Goal: Transaction & Acquisition: Purchase product/service

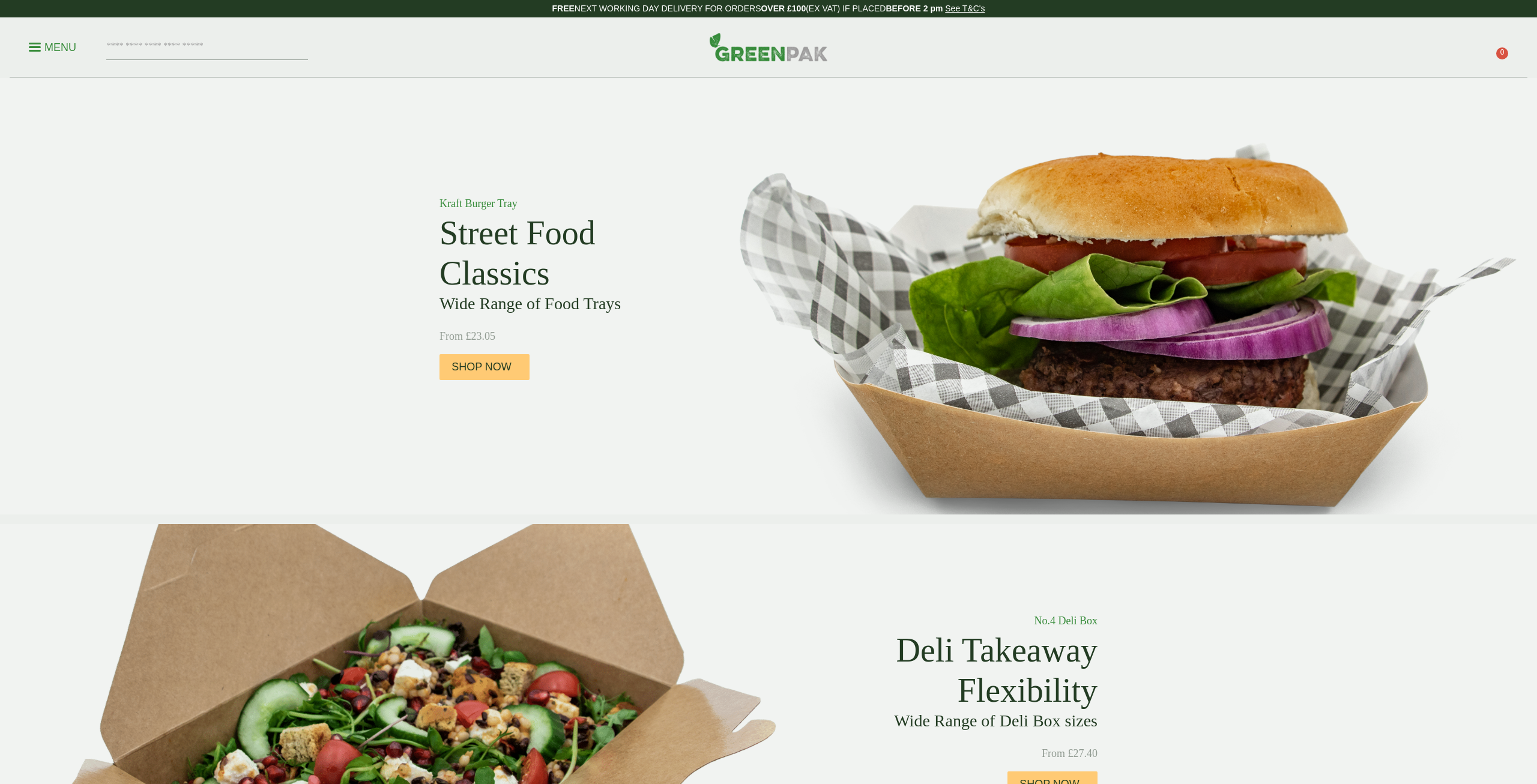
scroll to position [1225, 0]
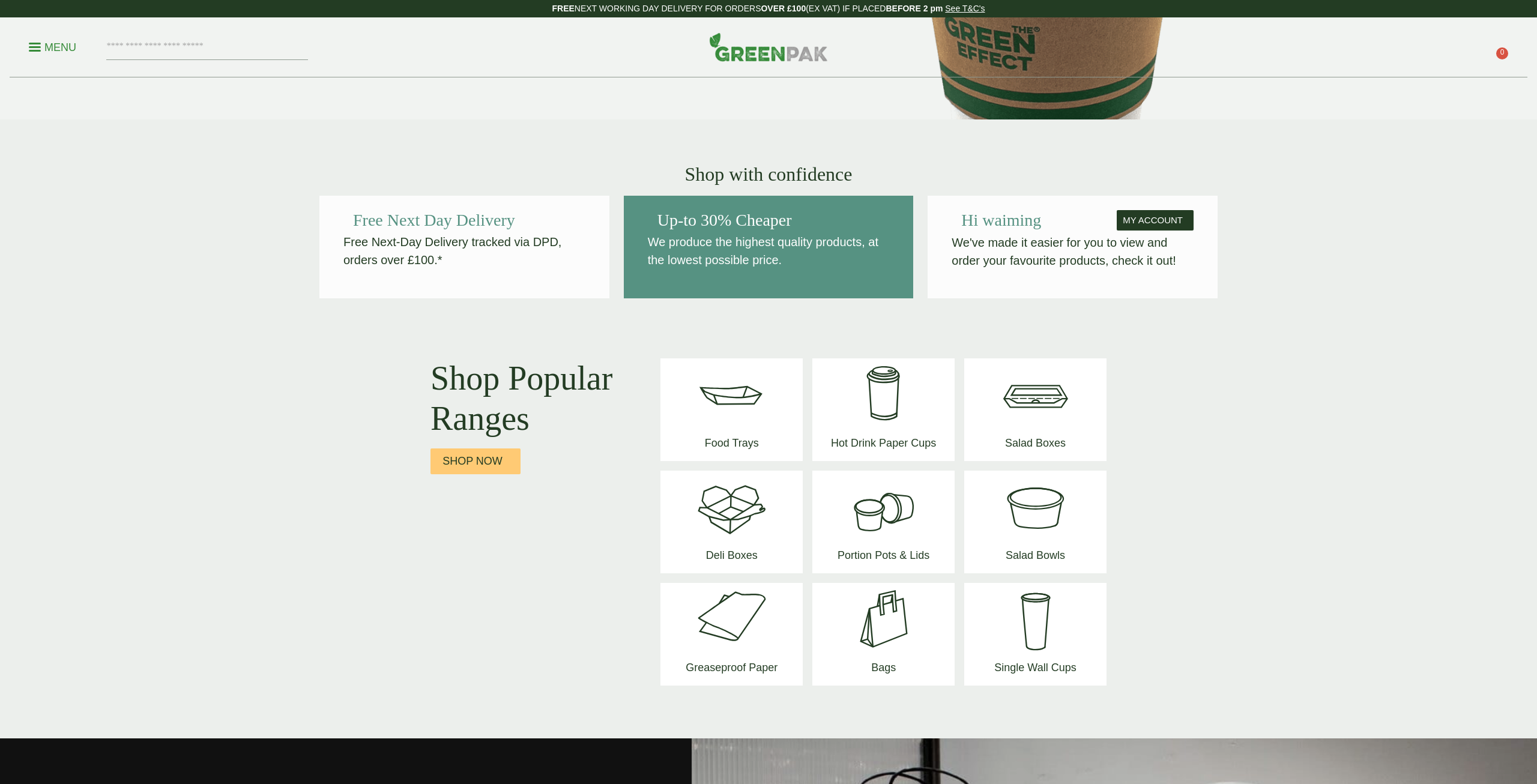
click at [1038, 620] on img at bounding box center [1035, 619] width 91 height 72
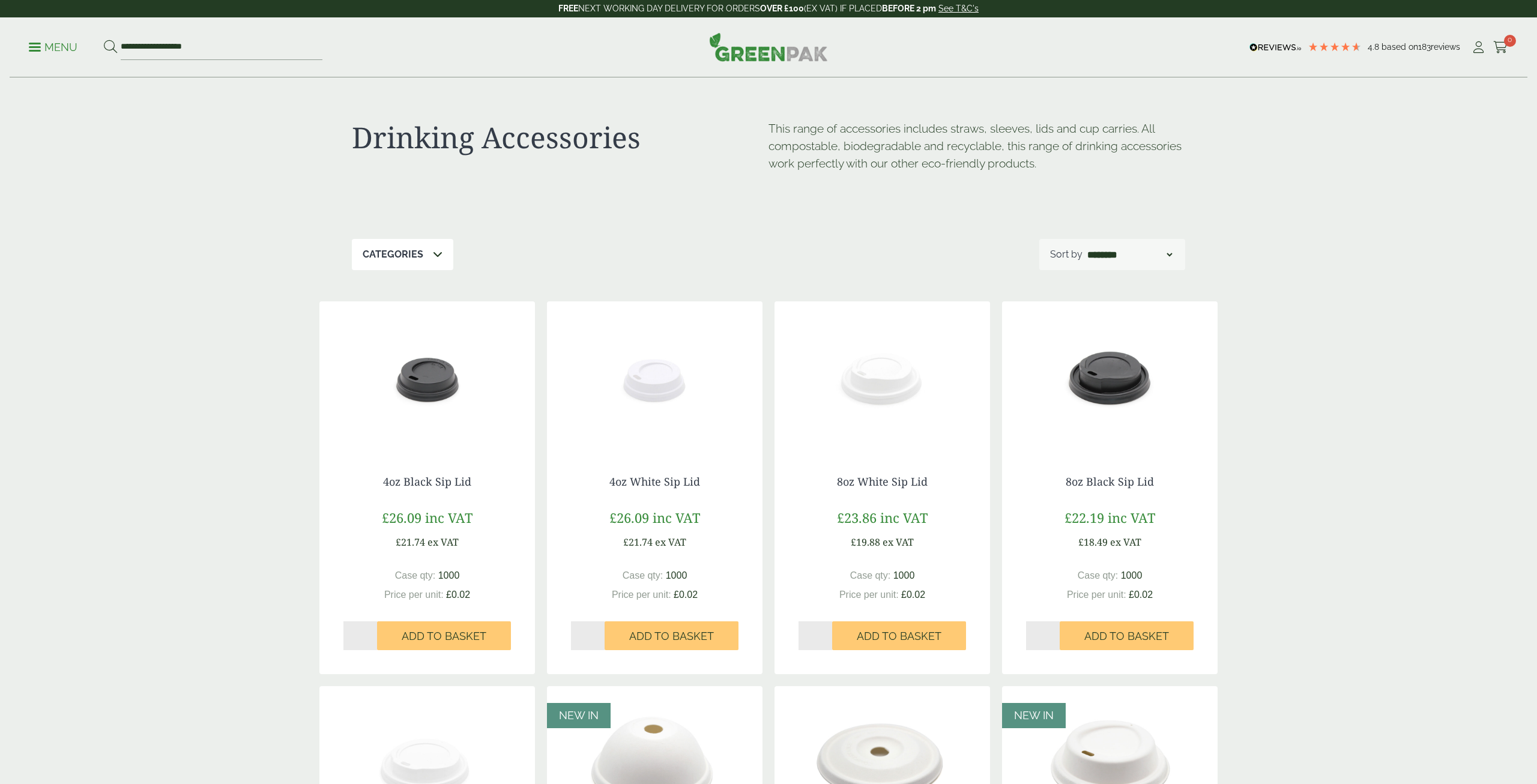
click at [436, 256] on icon at bounding box center [438, 254] width 9 height 9
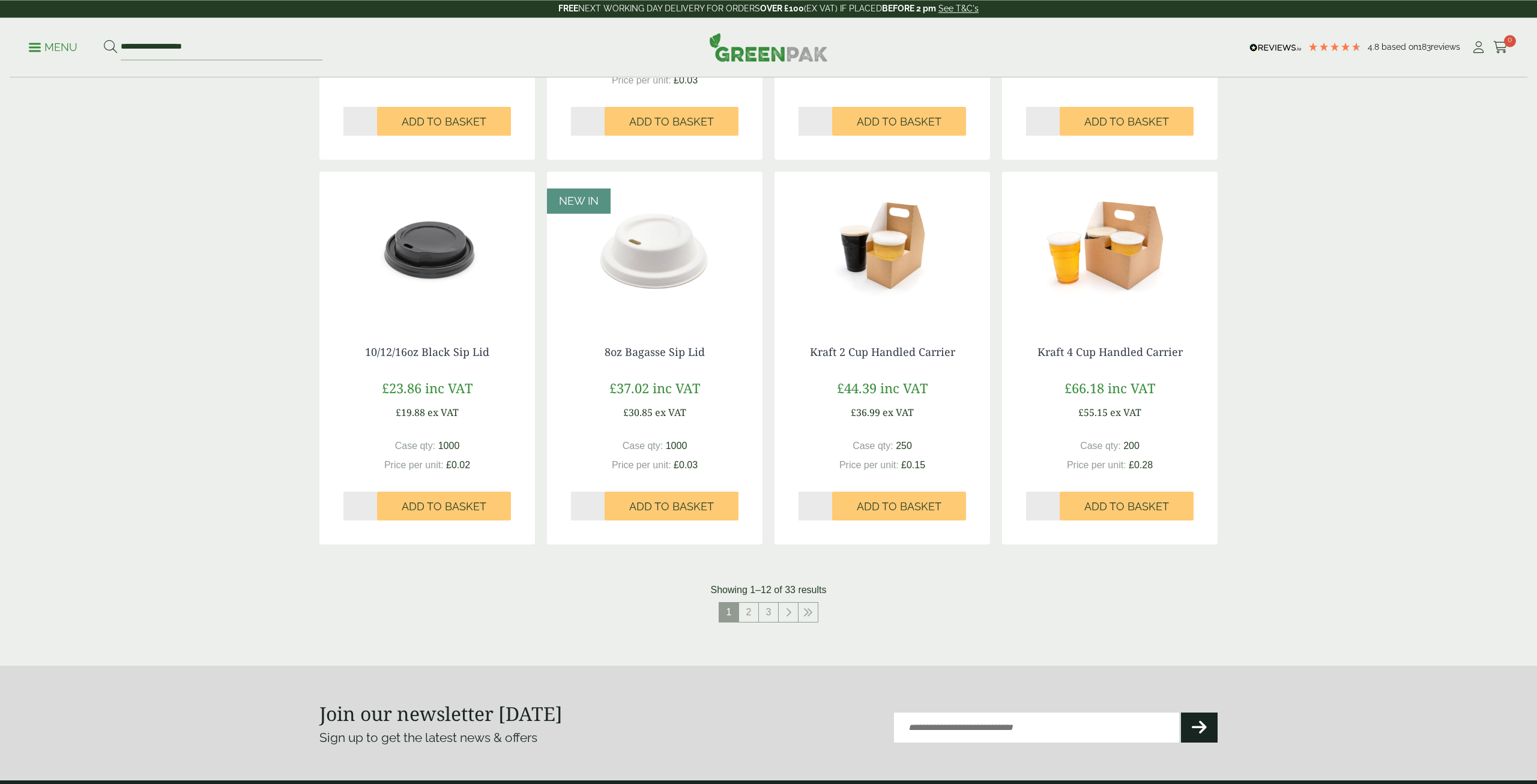
scroll to position [980, 0]
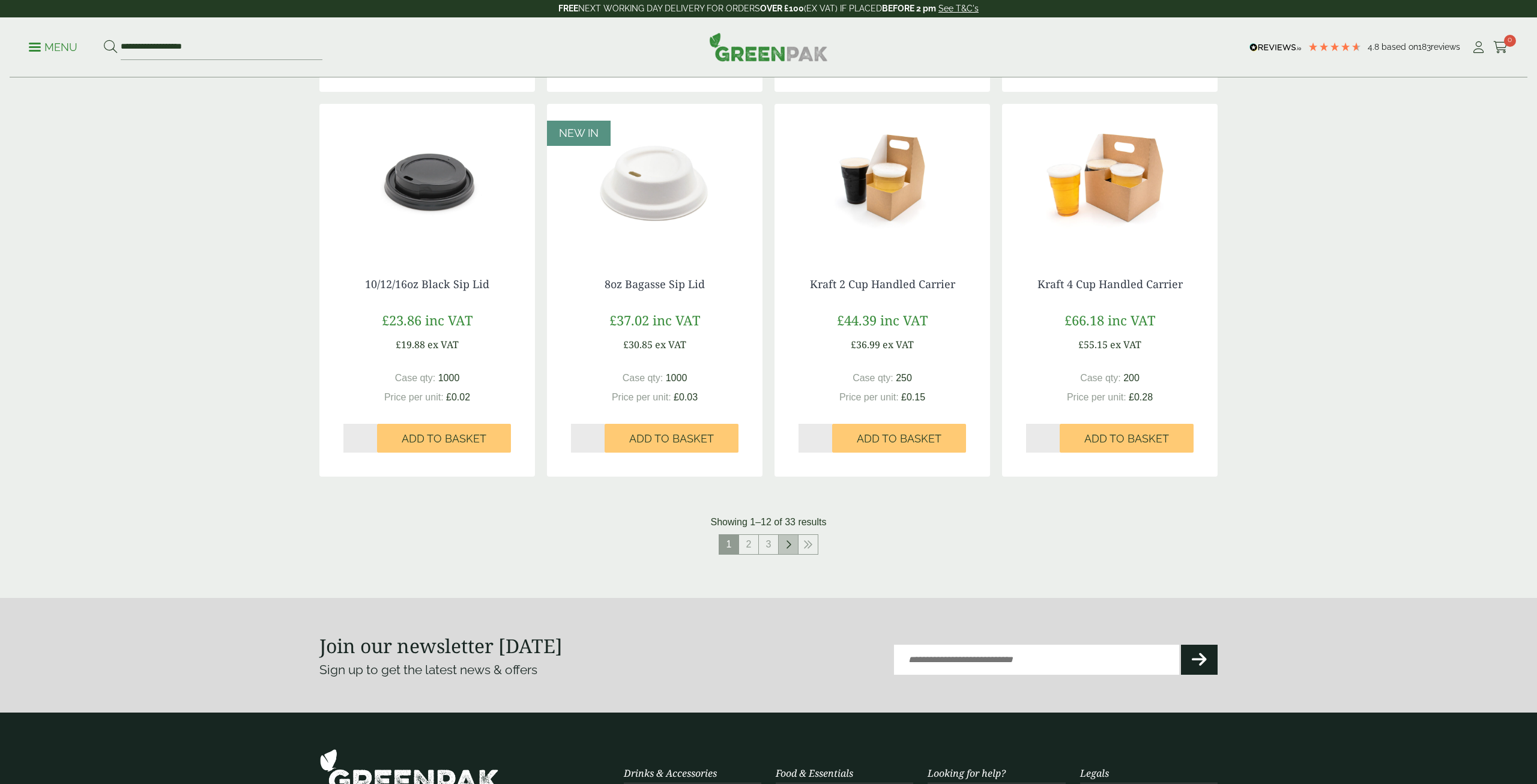
click at [787, 545] on icon at bounding box center [788, 544] width 6 height 9
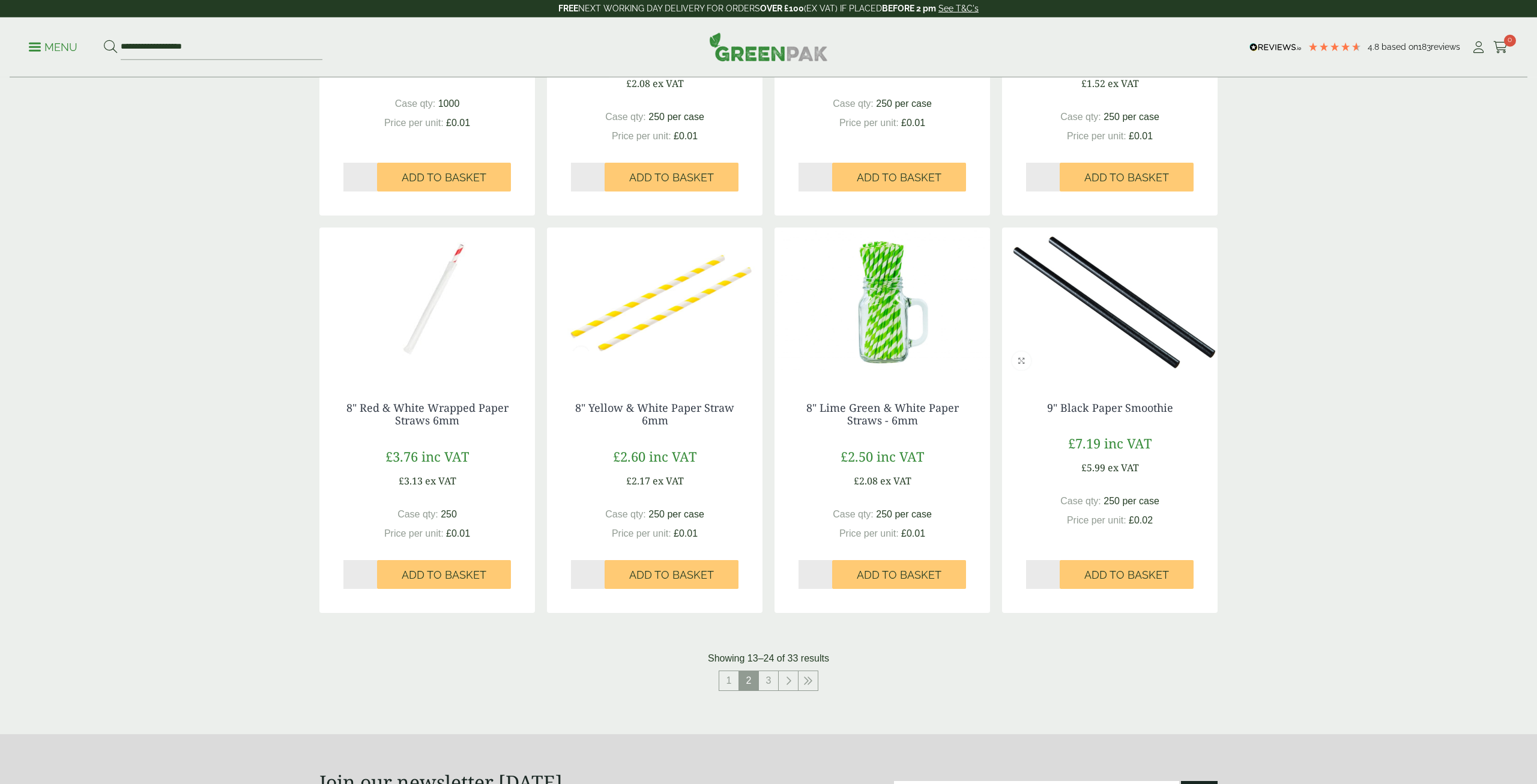
scroll to position [857, 0]
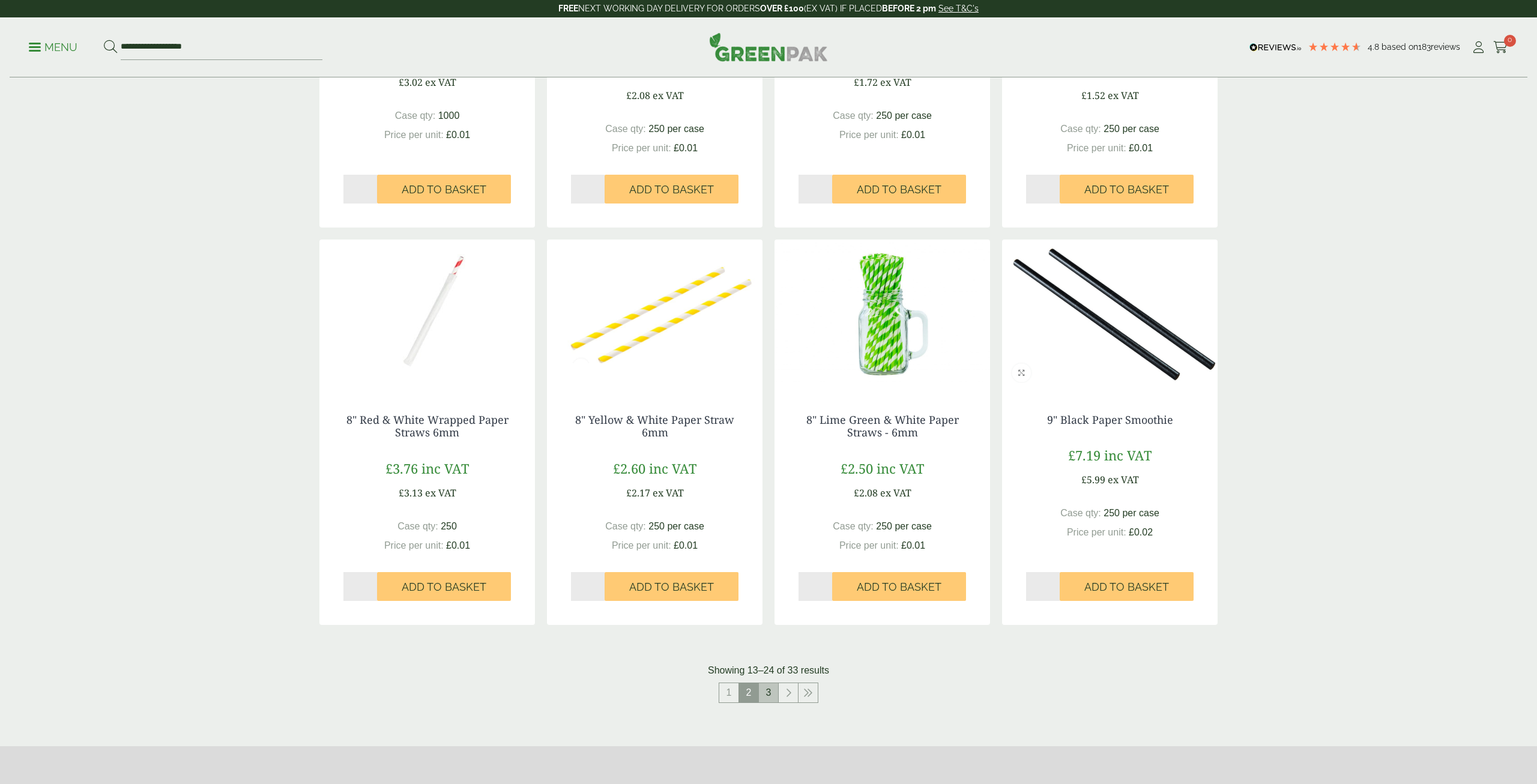
click at [767, 692] on link "3" at bounding box center [768, 693] width 19 height 19
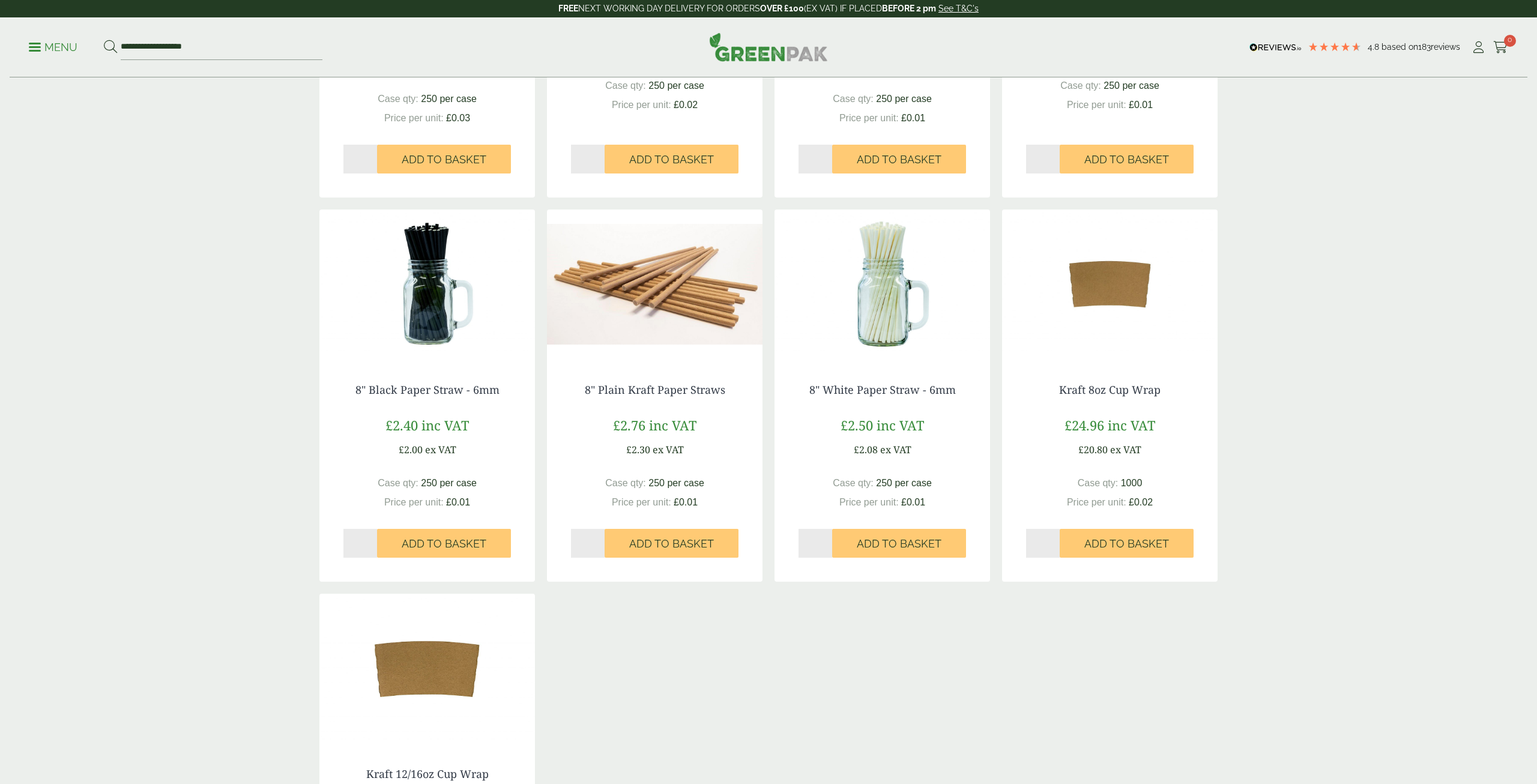
scroll to position [980, 0]
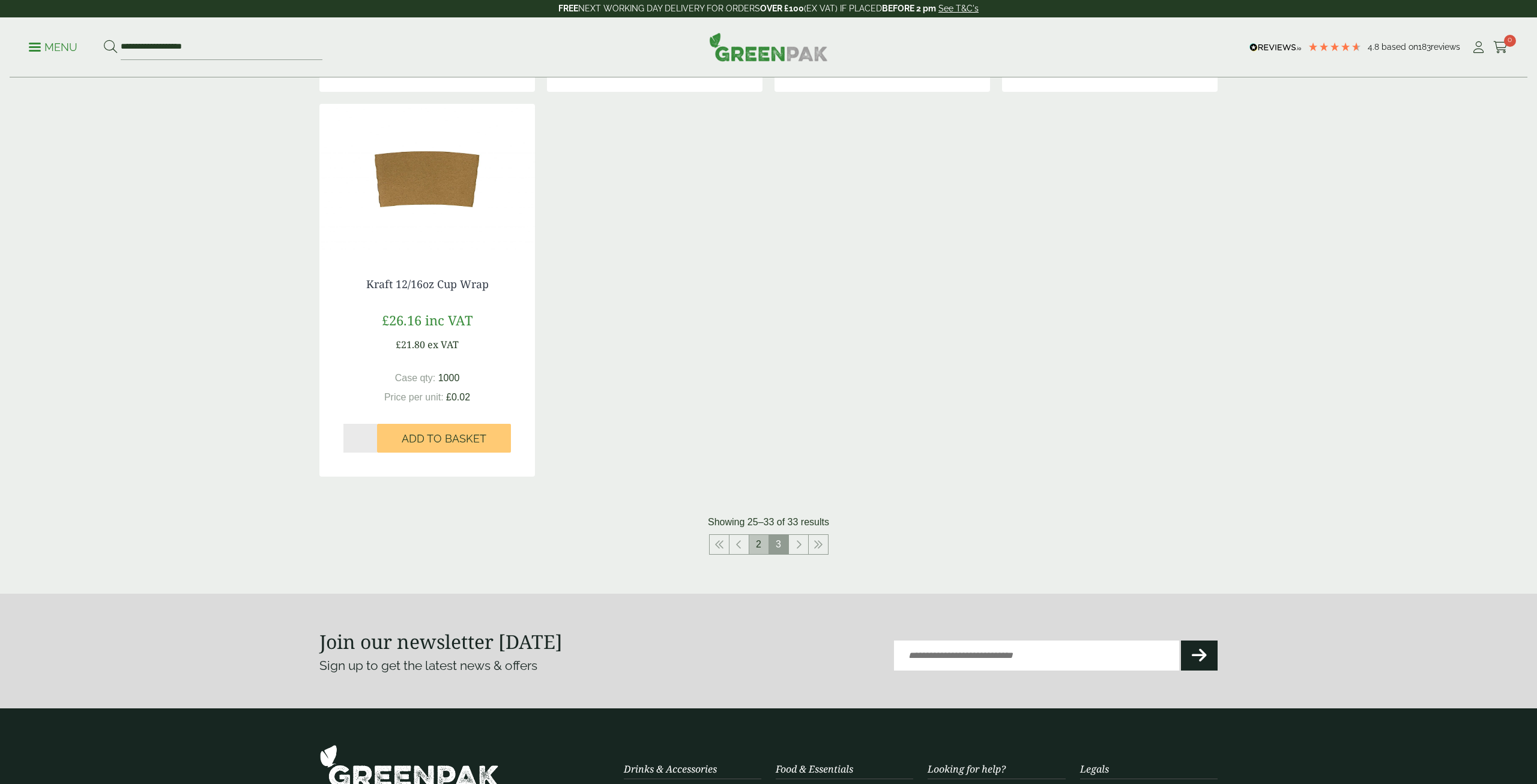
click at [755, 544] on link "2" at bounding box center [759, 544] width 19 height 19
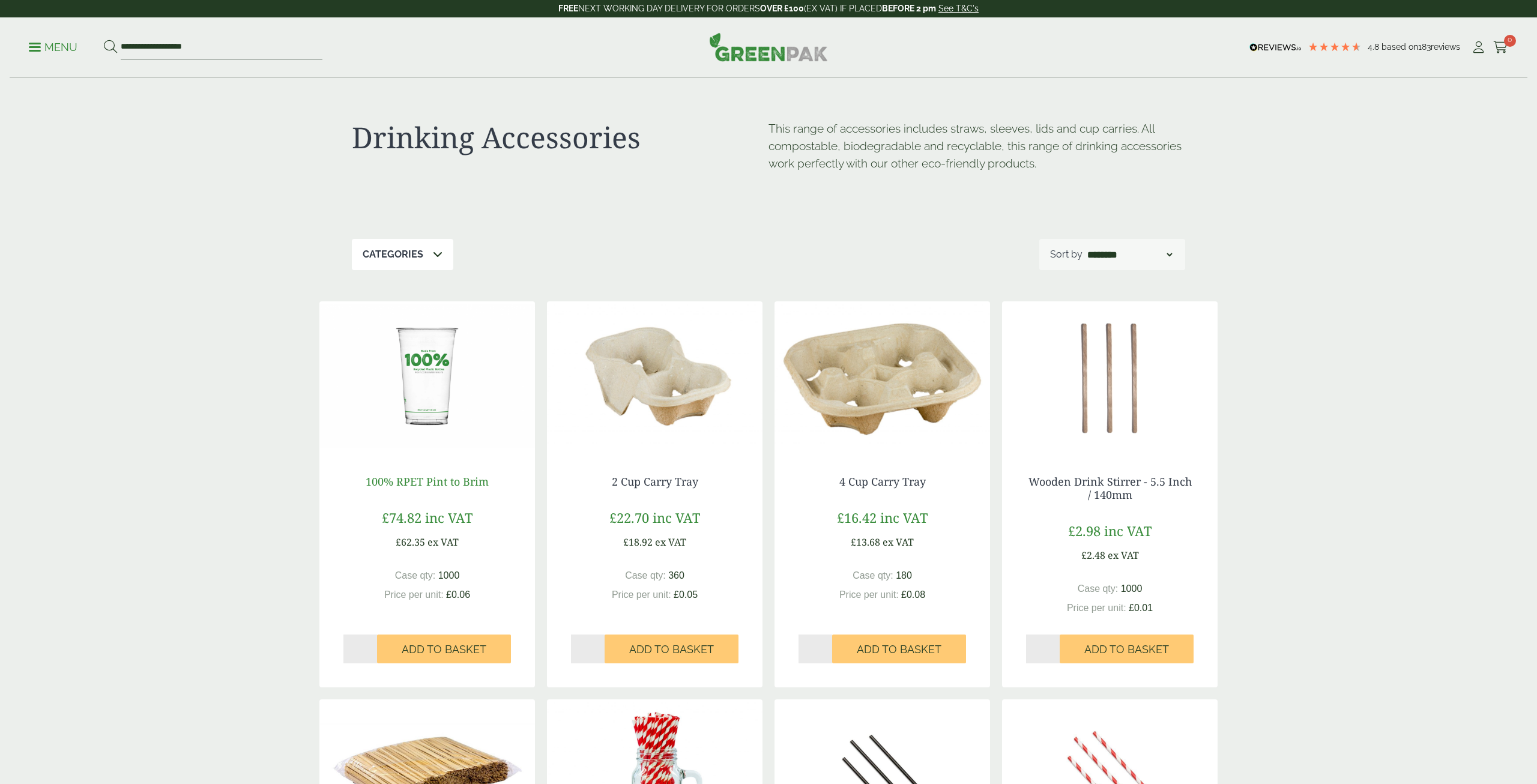
click at [431, 479] on link "100% RPET Pint to Brim" at bounding box center [427, 481] width 123 height 15
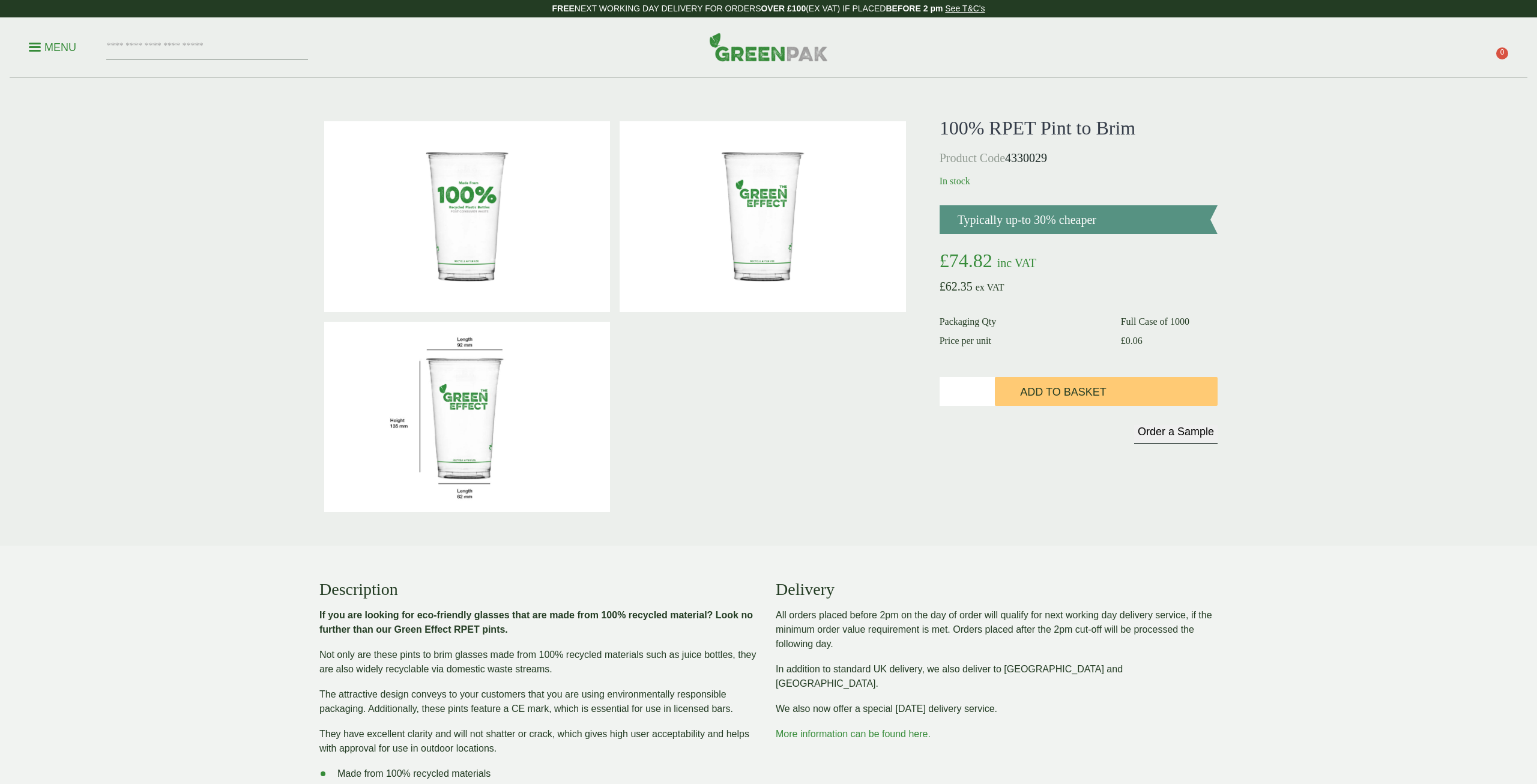
click at [445, 420] on img at bounding box center [467, 417] width 286 height 191
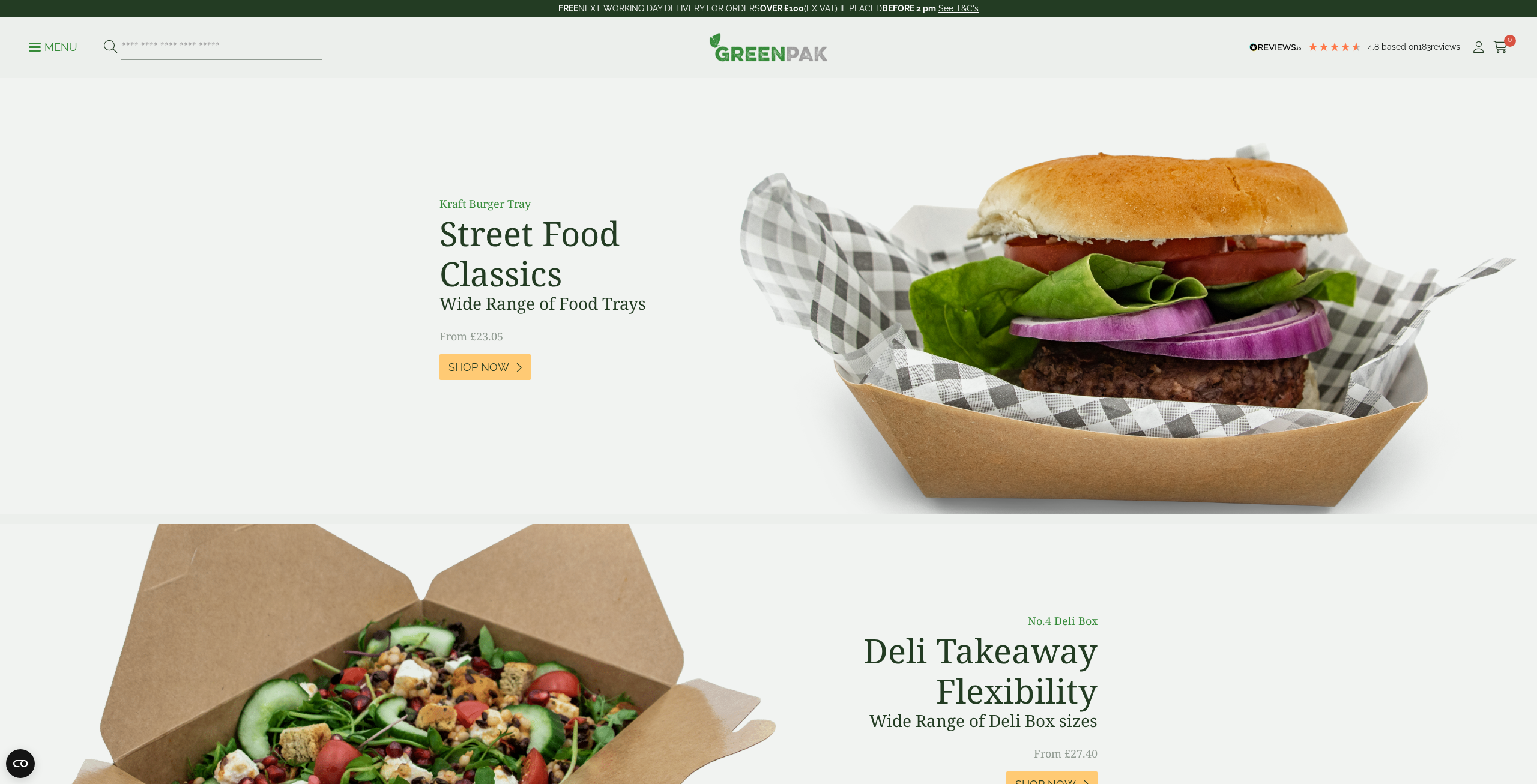
click at [45, 47] on p "Menu" at bounding box center [53, 47] width 49 height 15
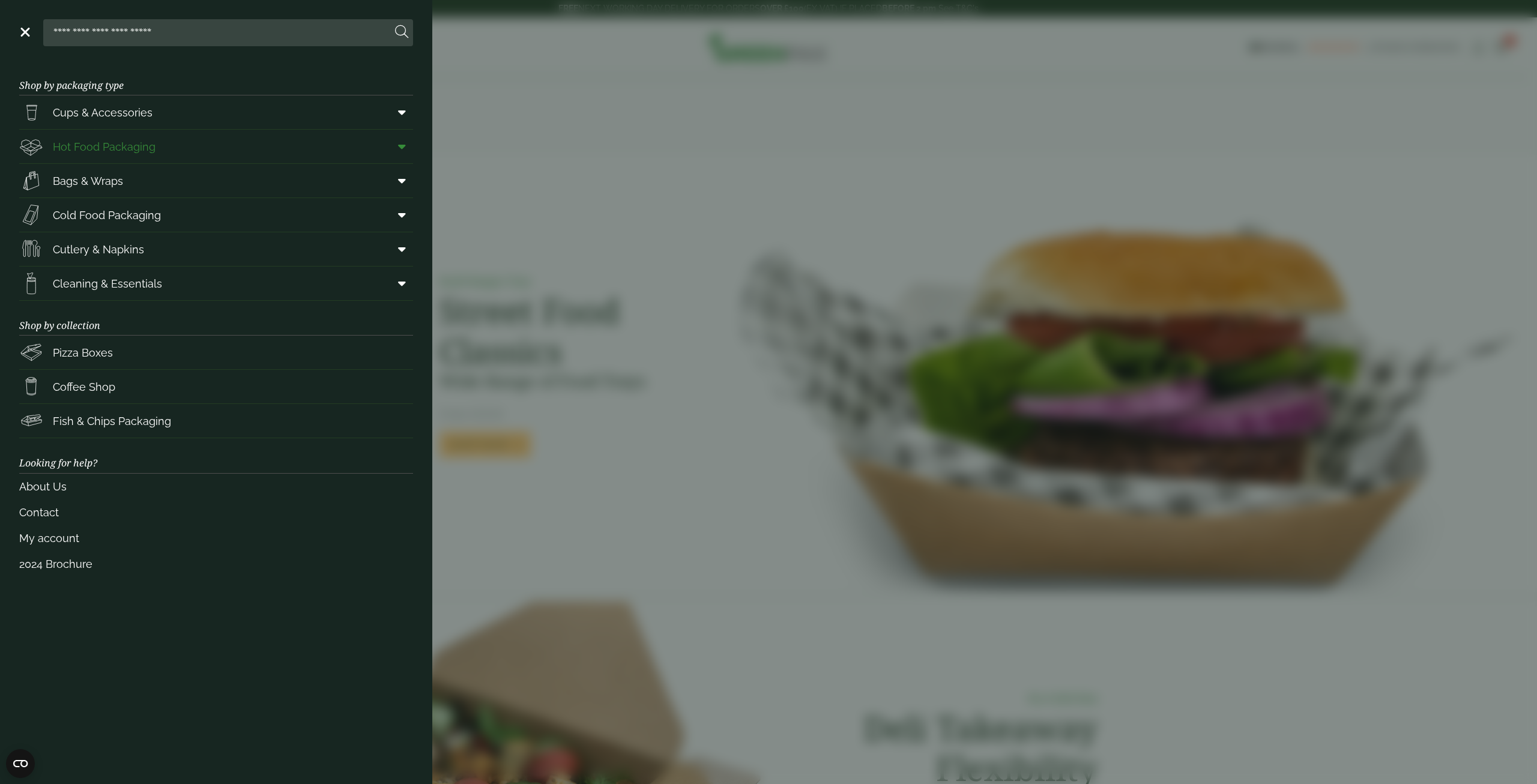
click at [396, 146] on span at bounding box center [400, 147] width 27 height 23
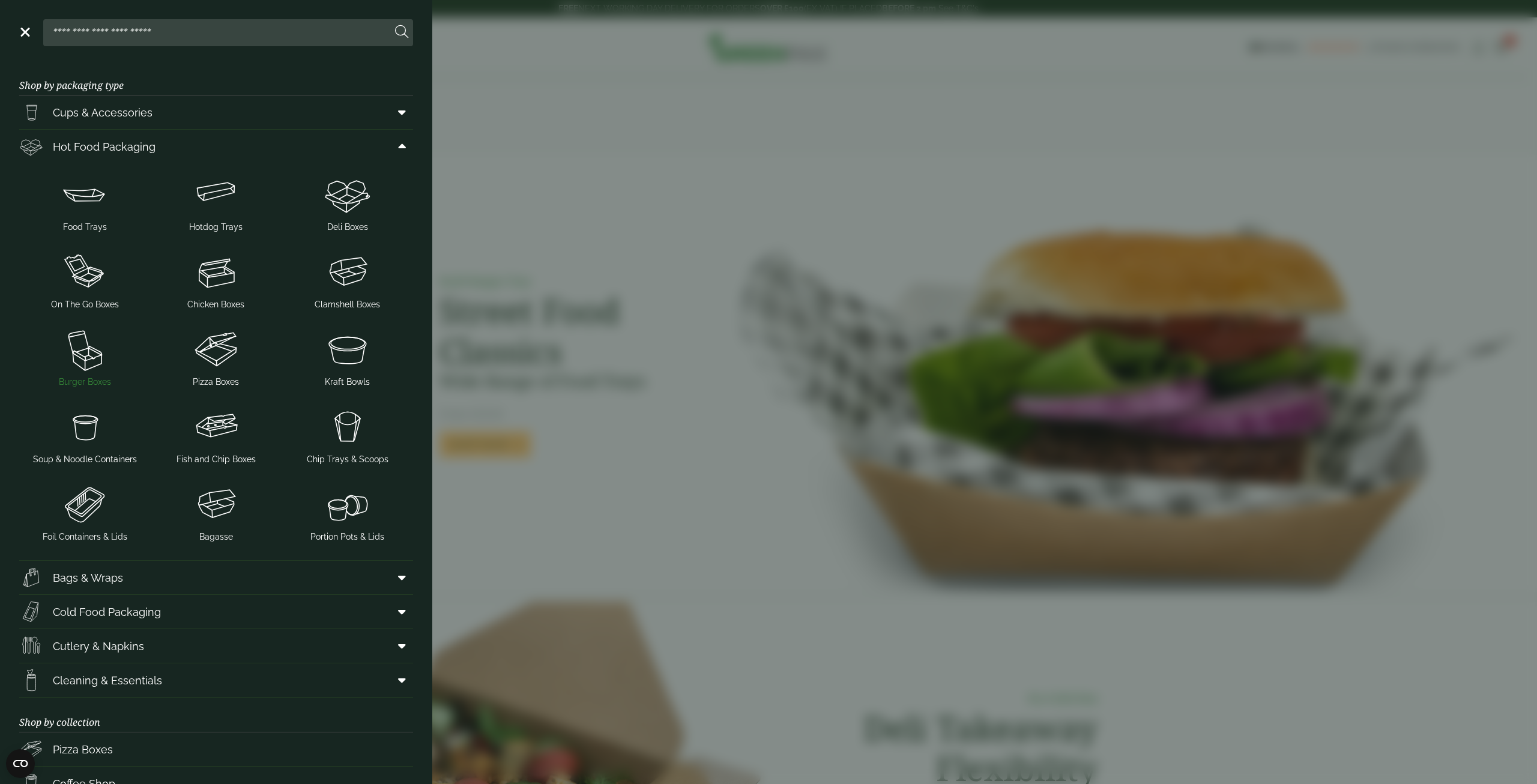
click at [82, 351] on img at bounding box center [85, 350] width 122 height 48
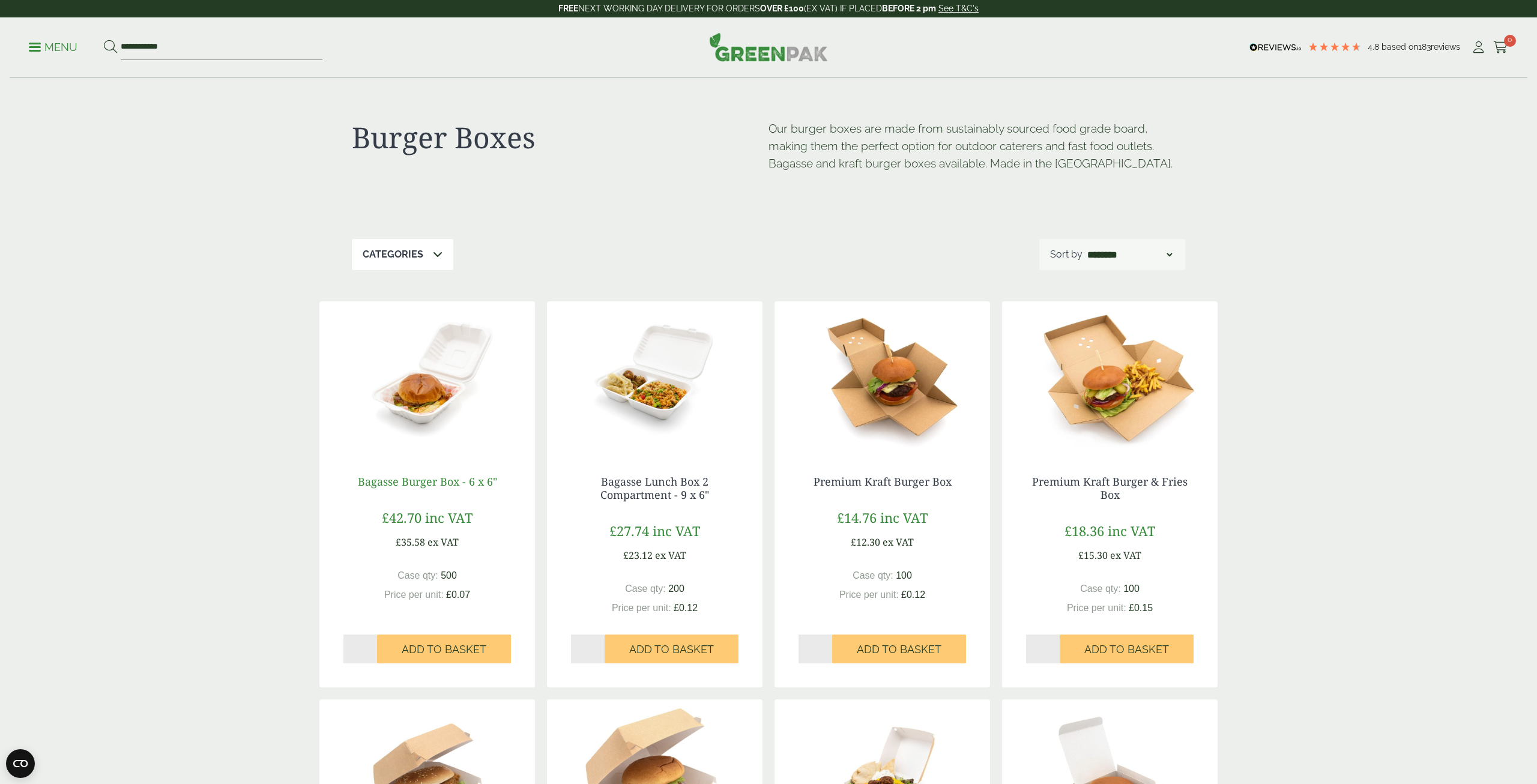
click at [431, 481] on link "Bagasse Burger Box - 6 x 6"" at bounding box center [427, 481] width 139 height 15
click at [438, 255] on icon at bounding box center [438, 254] width 9 height 9
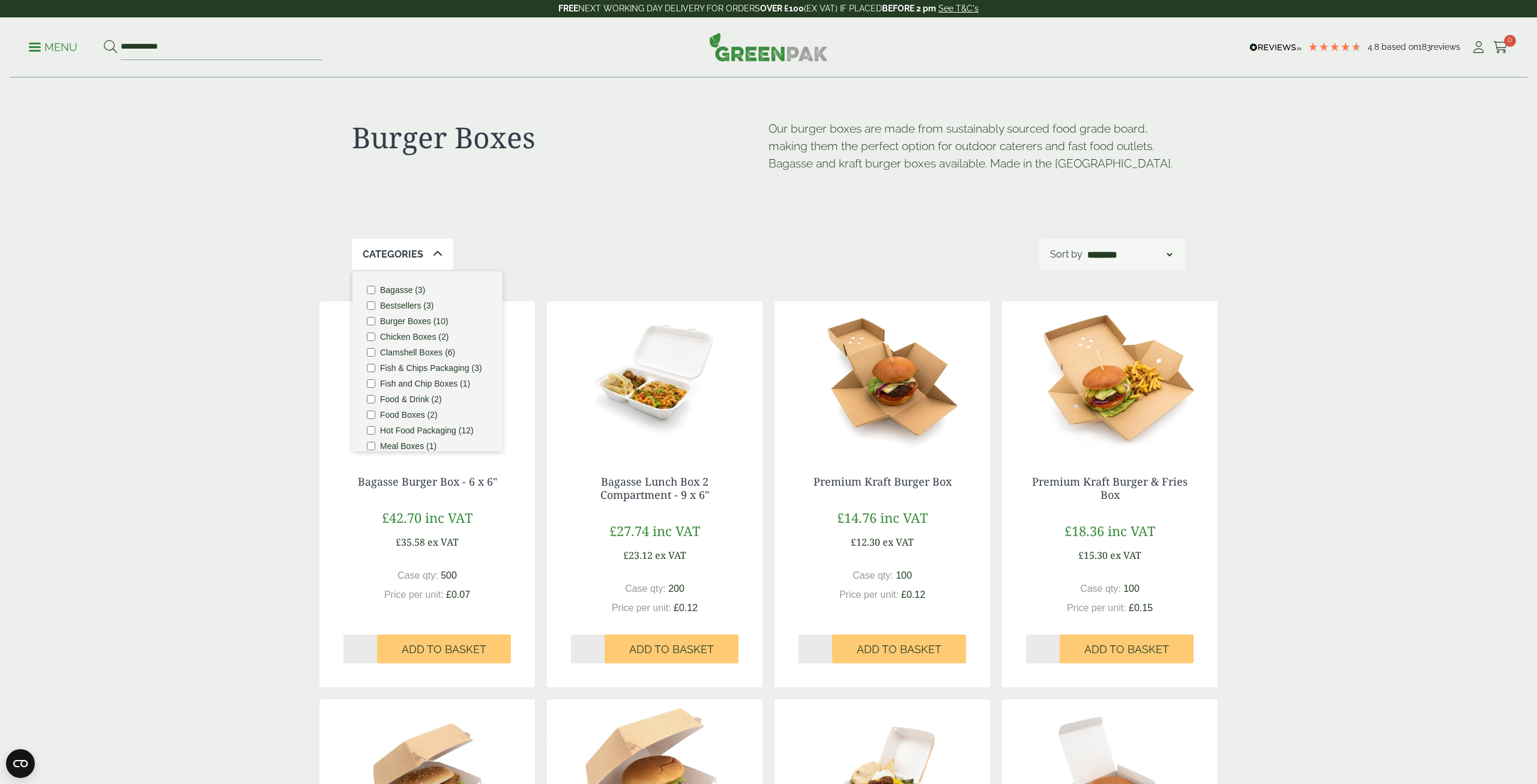
click at [399, 289] on label "Bagasse (3)" at bounding box center [402, 290] width 45 height 8
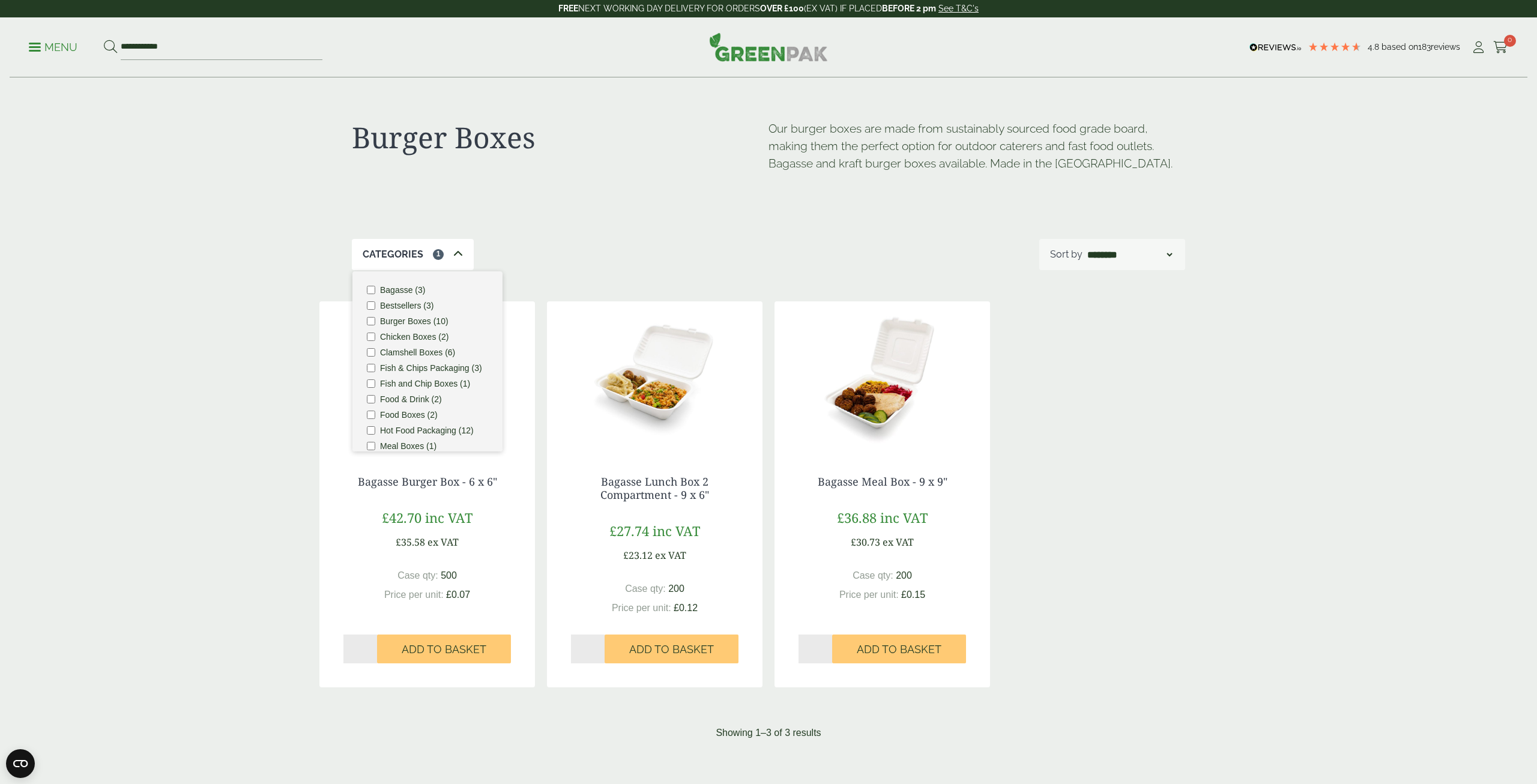
click at [807, 209] on div "Burger Boxes Our burger boxes are made from sustainably sourced food grade boar…" at bounding box center [769, 158] width 833 height 161
click at [35, 44] on p "Menu" at bounding box center [53, 47] width 49 height 15
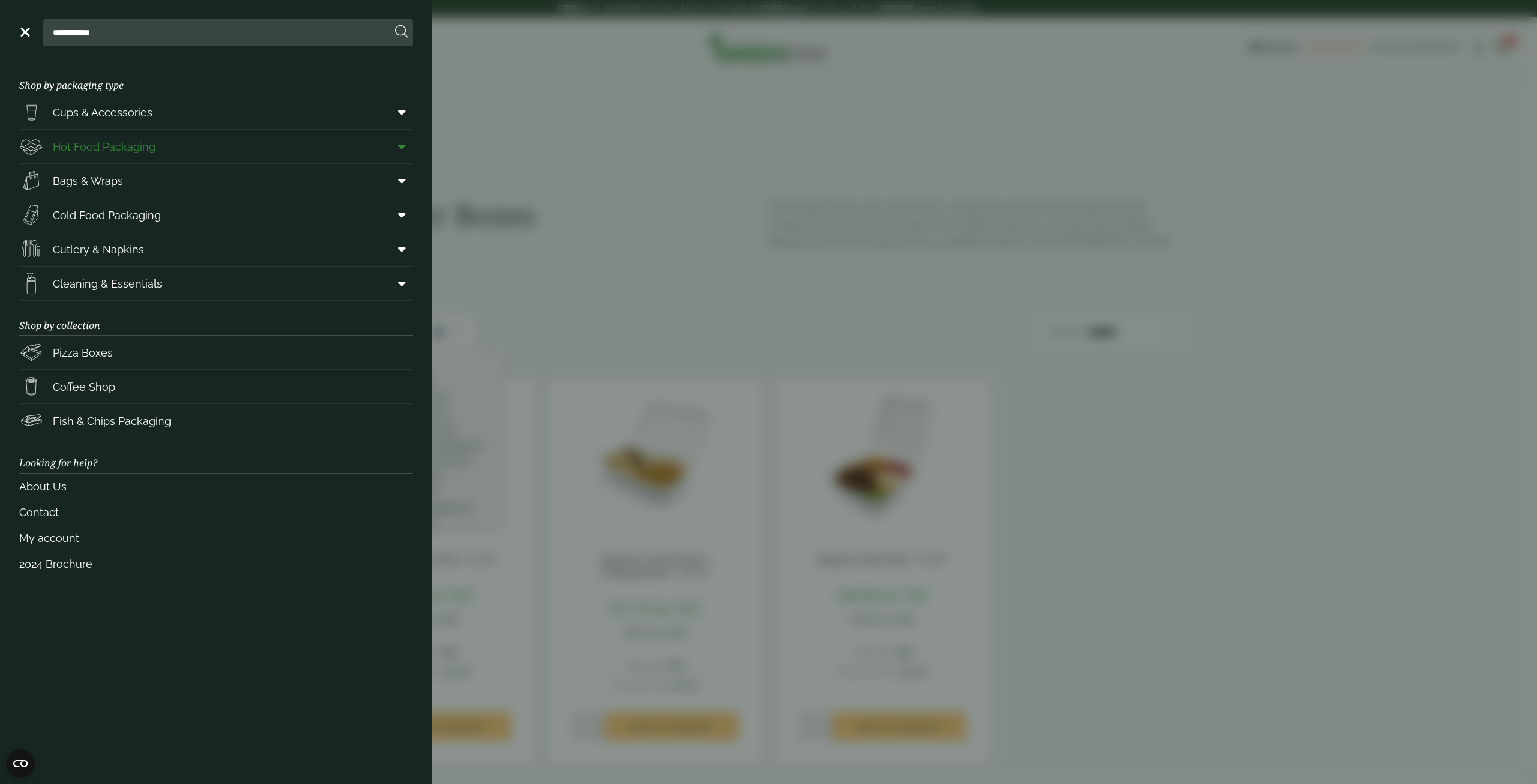
click at [129, 149] on span "Hot Food Packaging" at bounding box center [104, 147] width 102 height 16
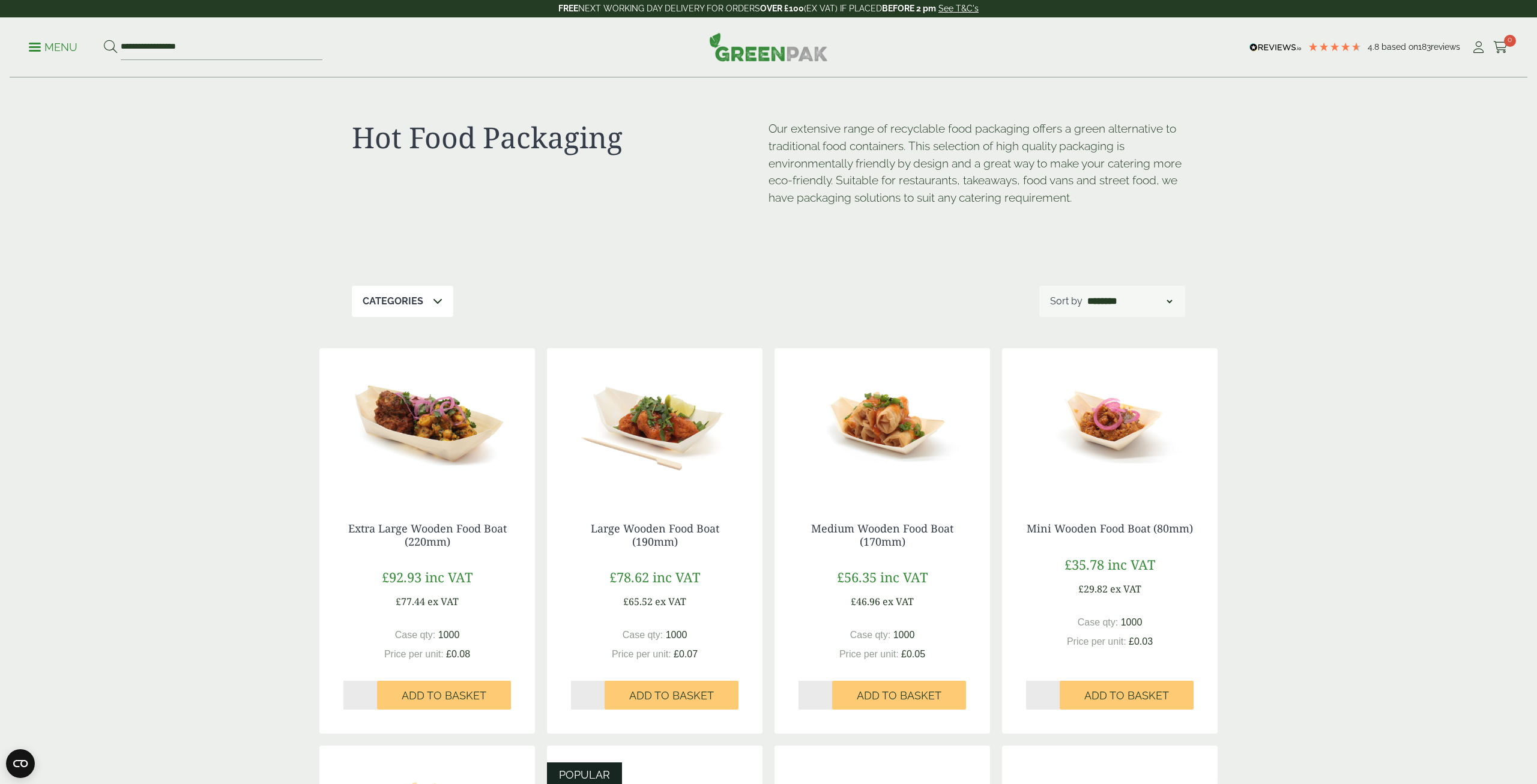
click at [436, 305] on icon at bounding box center [438, 300] width 9 height 9
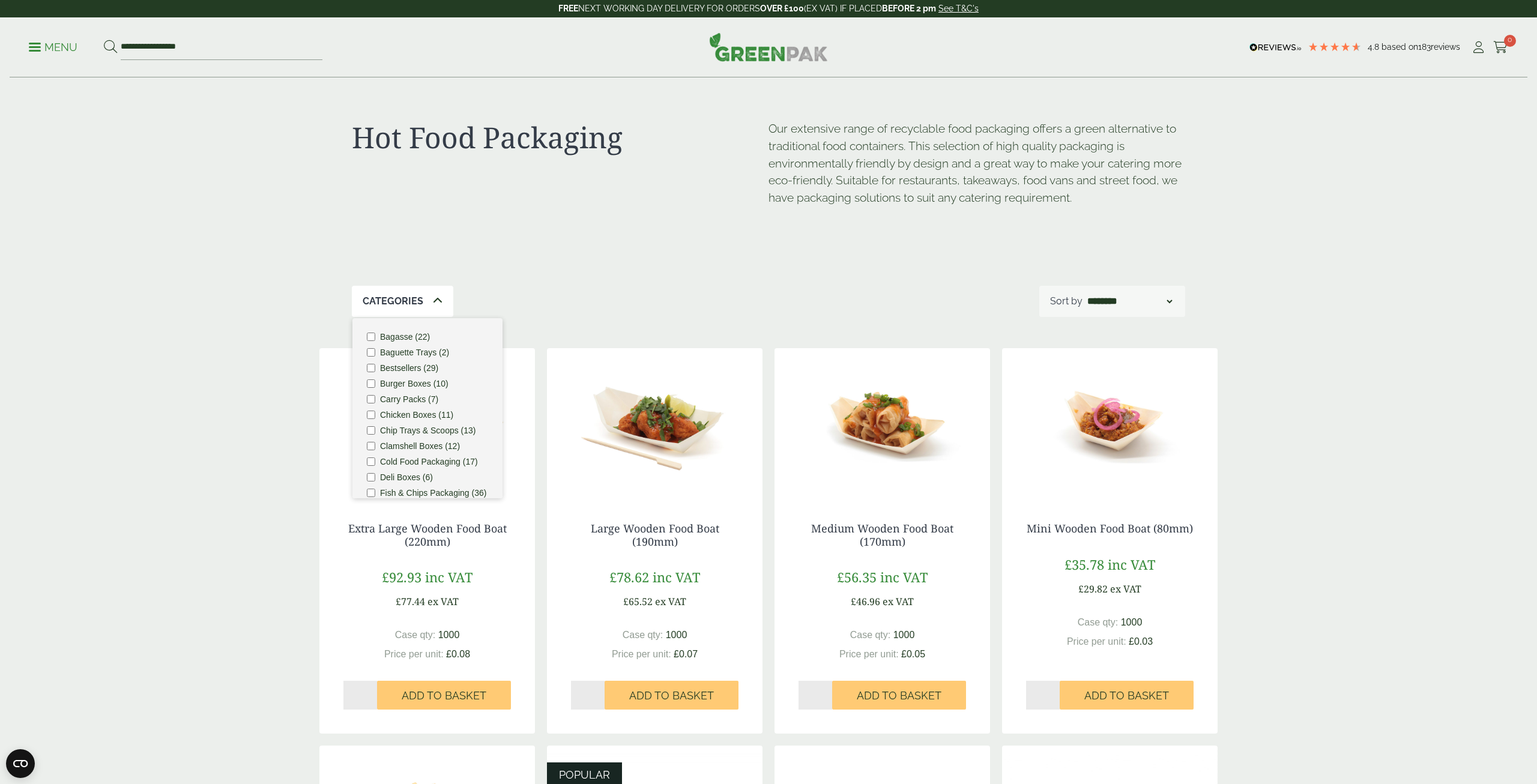
click at [404, 339] on label "Bagasse (22)" at bounding box center [405, 336] width 50 height 8
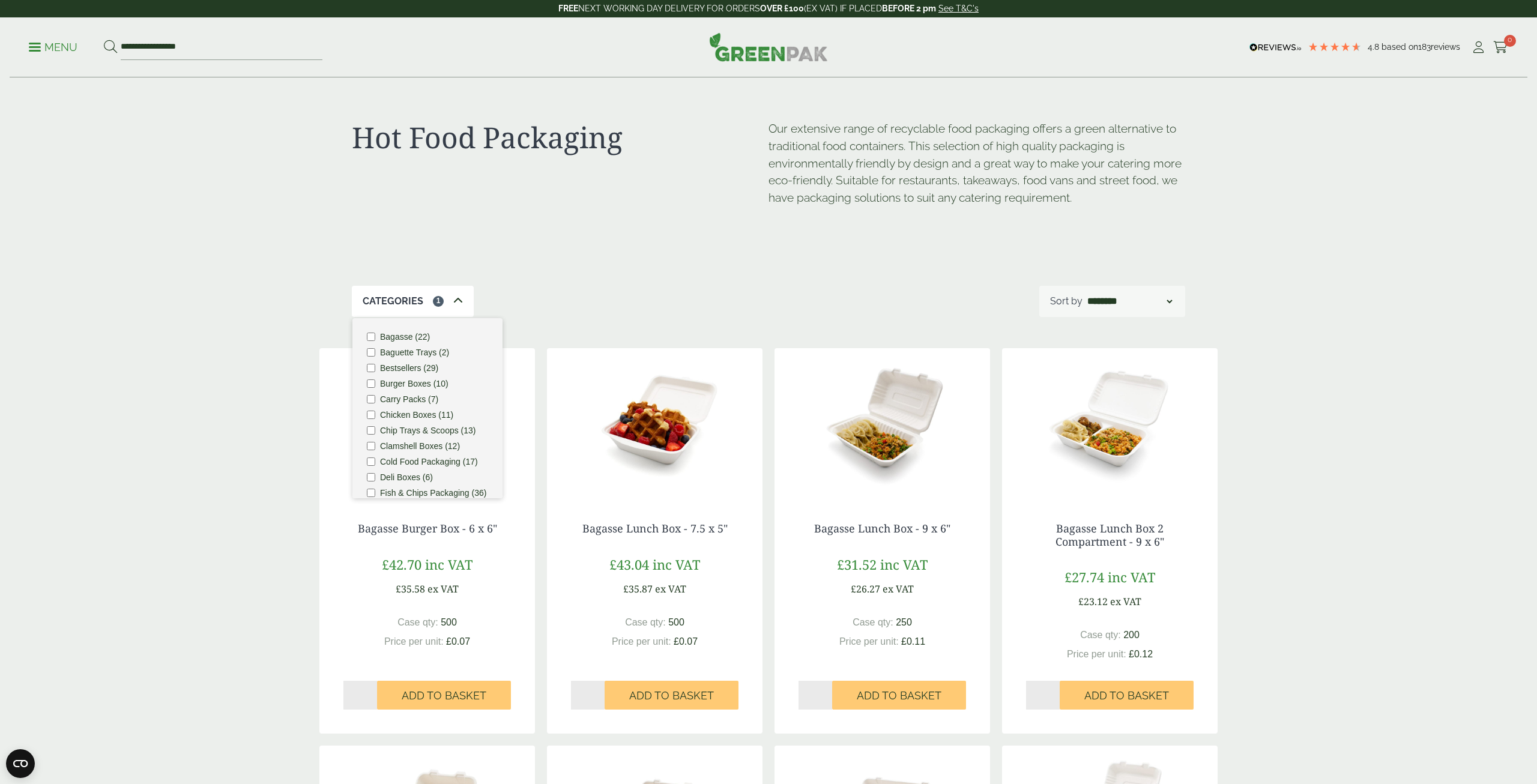
click at [632, 293] on div "Categories 1 Bagasse (22) Baguette Trays (2) Bestsellers (29) Burger Boxes (10)…" at bounding box center [769, 301] width 833 height 31
click at [878, 531] on link "Bagasse Lunch Box - 9 x 6"" at bounding box center [883, 528] width 137 height 15
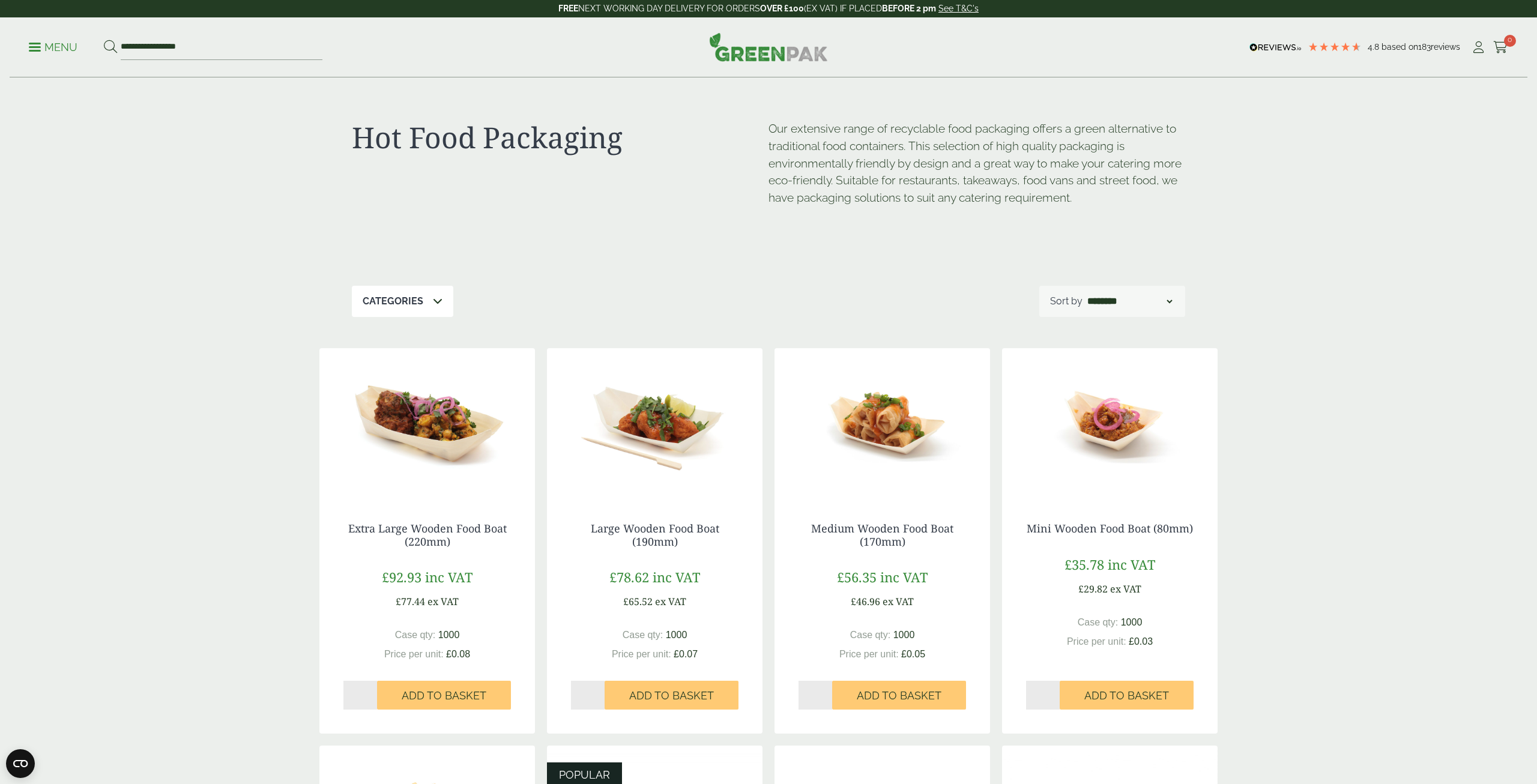
click at [405, 298] on p "Categories" at bounding box center [393, 301] width 61 height 15
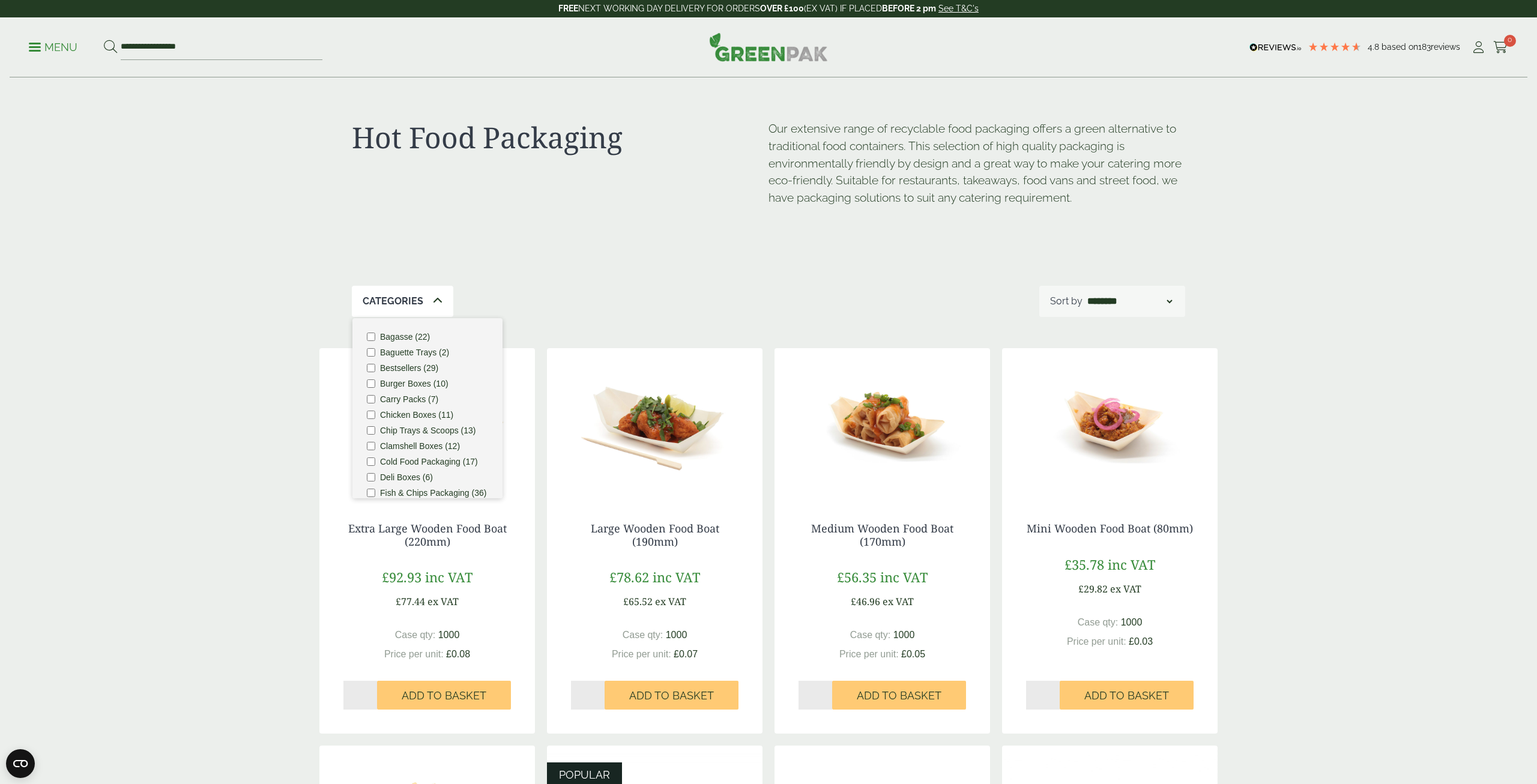
click at [388, 334] on label "Bagasse (22)" at bounding box center [405, 336] width 50 height 8
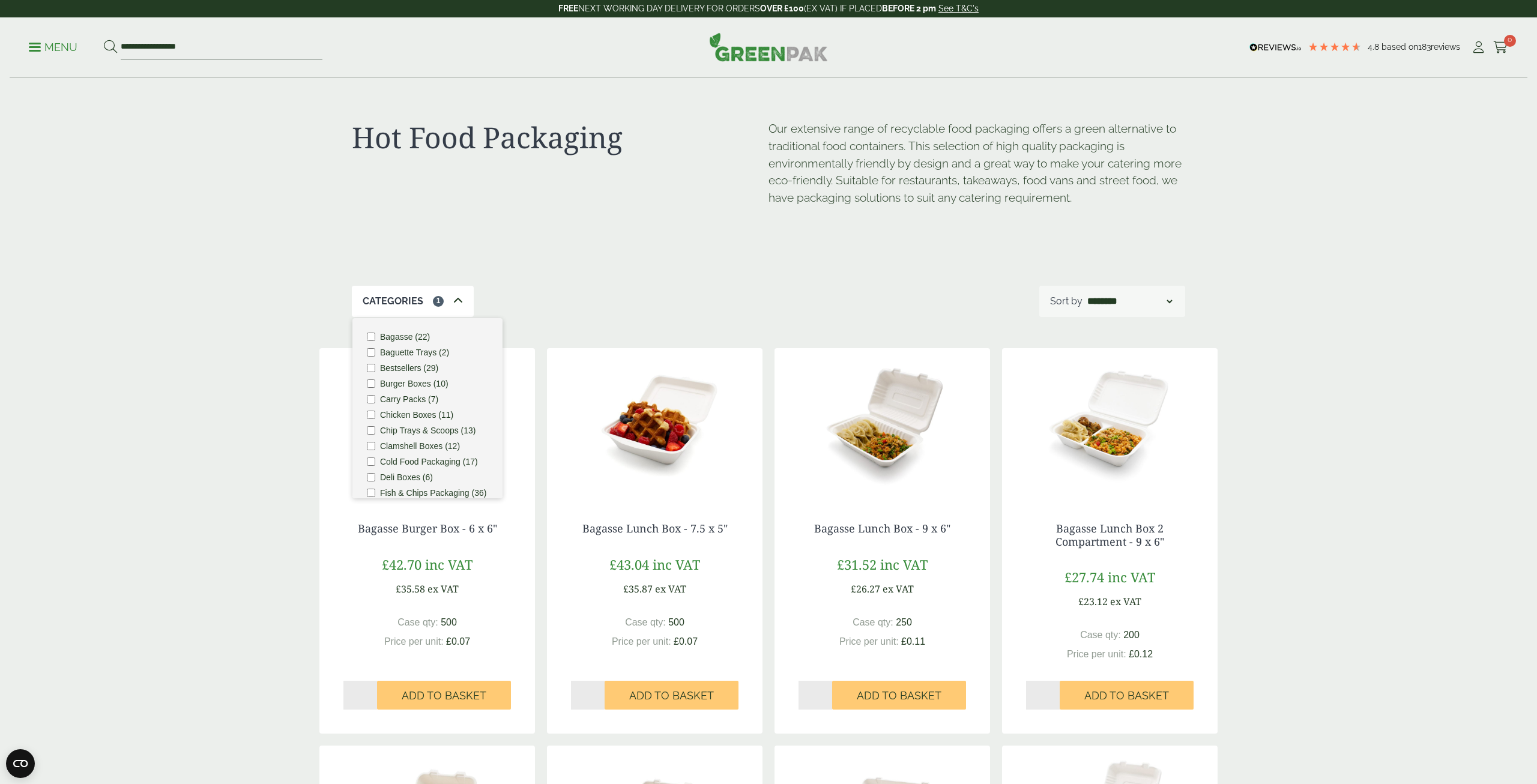
click at [675, 527] on link "Bagasse Lunch Box - 7.5 x 5"" at bounding box center [655, 528] width 145 height 15
